Goal: Information Seeking & Learning: Learn about a topic

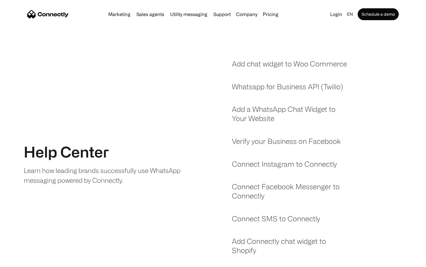
scroll to position [507, 0]
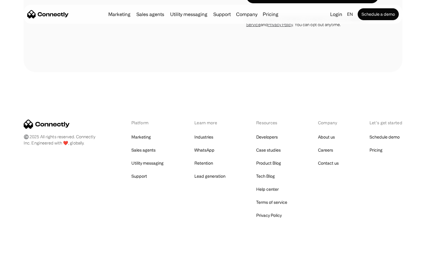
scroll to position [2107, 0]
